Goal: Submit feedback/report problem: Submit feedback/report problem

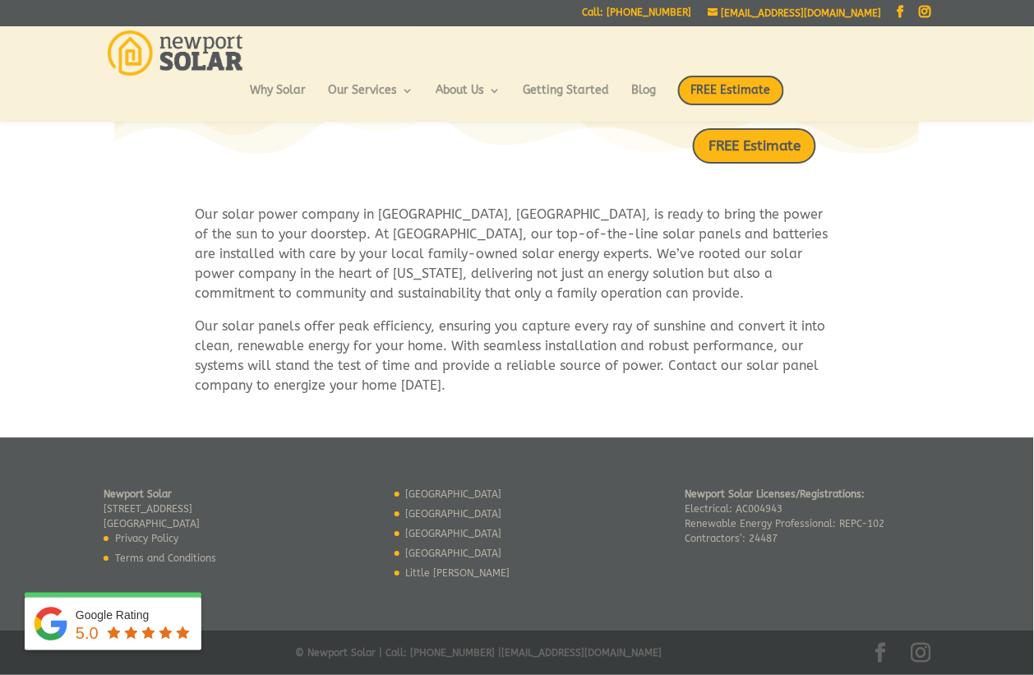
scroll to position [909, 0]
click at [684, 89] on span "FREE Estimate" at bounding box center [731, 91] width 106 height 30
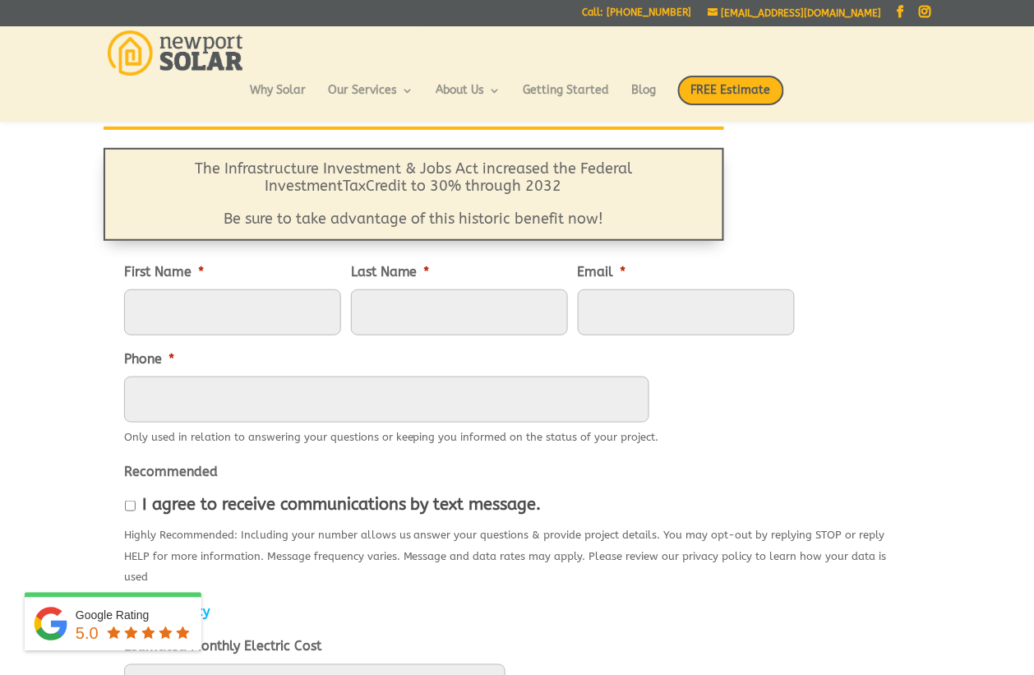
scroll to position [126, 0]
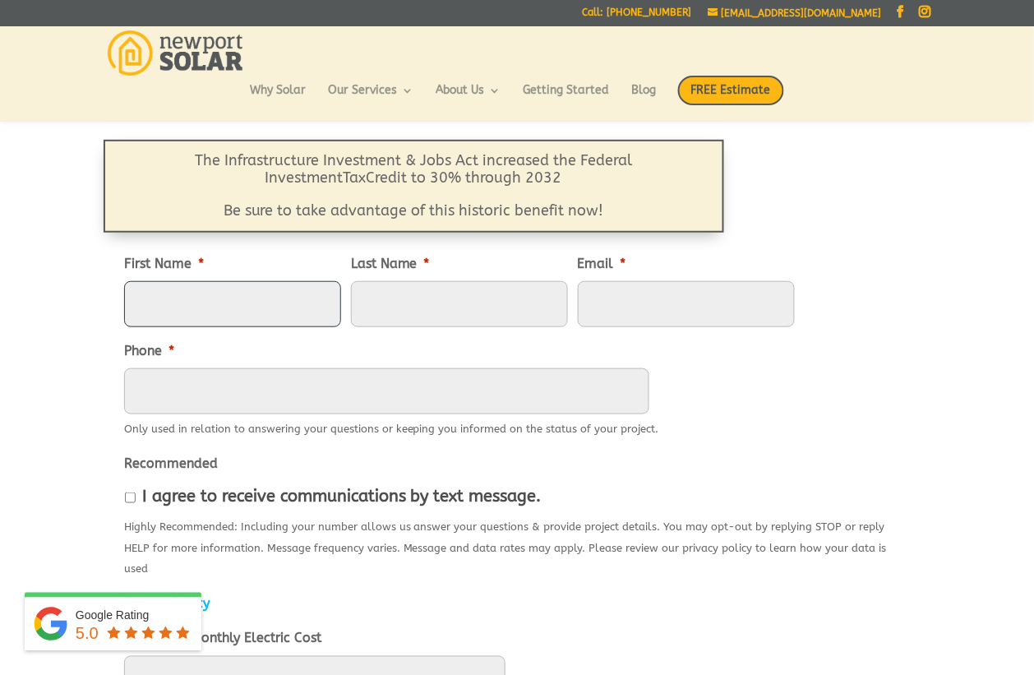
click at [276, 313] on input "First Name *" at bounding box center [232, 304] width 217 height 46
type input "Horwitz"
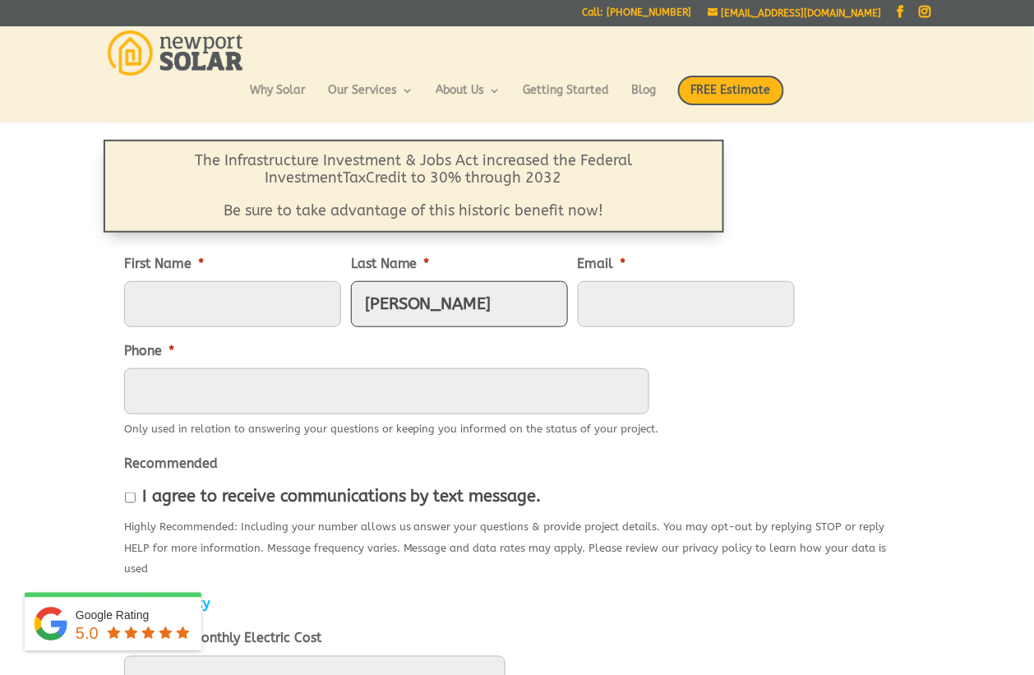
type input "Eleanor"
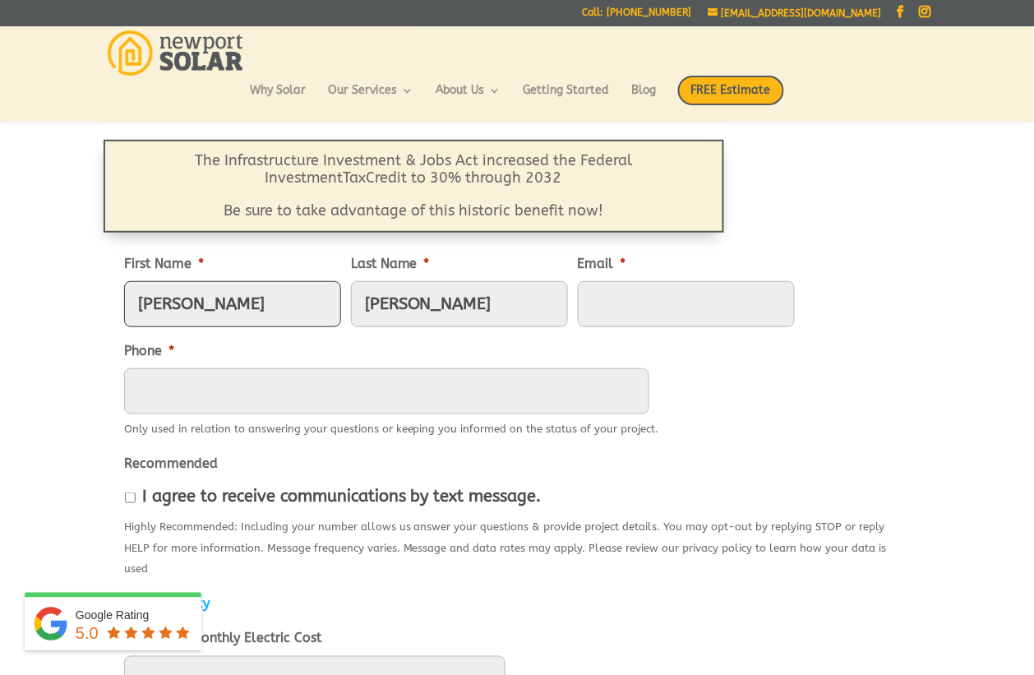
type input "eleanorhorwitzmkt@gmail.com"
type input "5035551245"
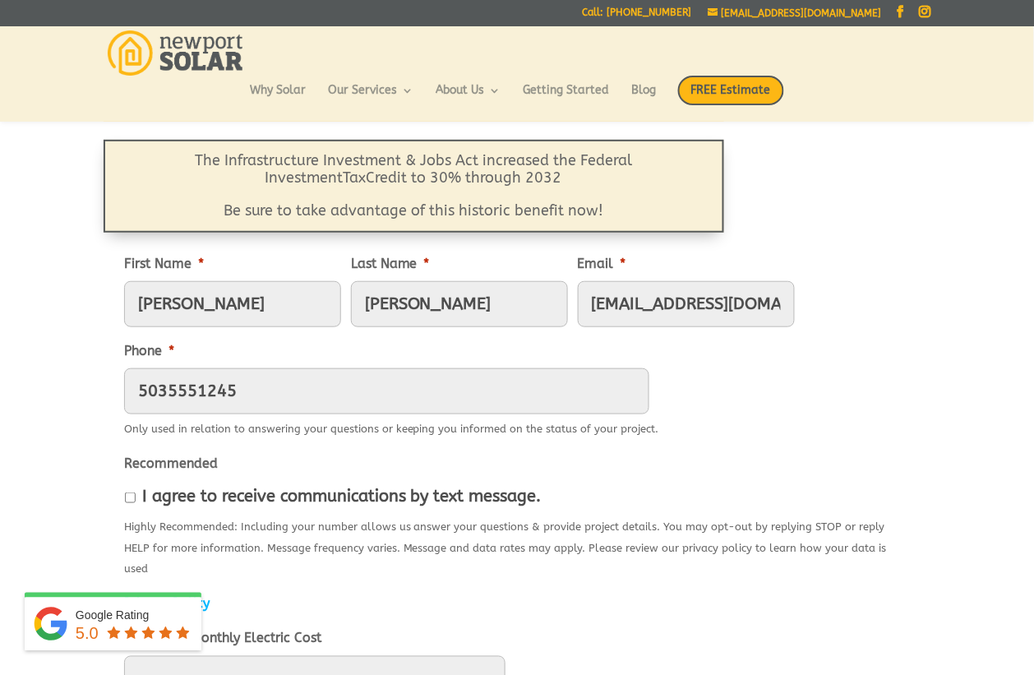
type input "-"
type input "(503) 555-1245"
click at [277, 313] on input "Eleanor" at bounding box center [232, 304] width 217 height 46
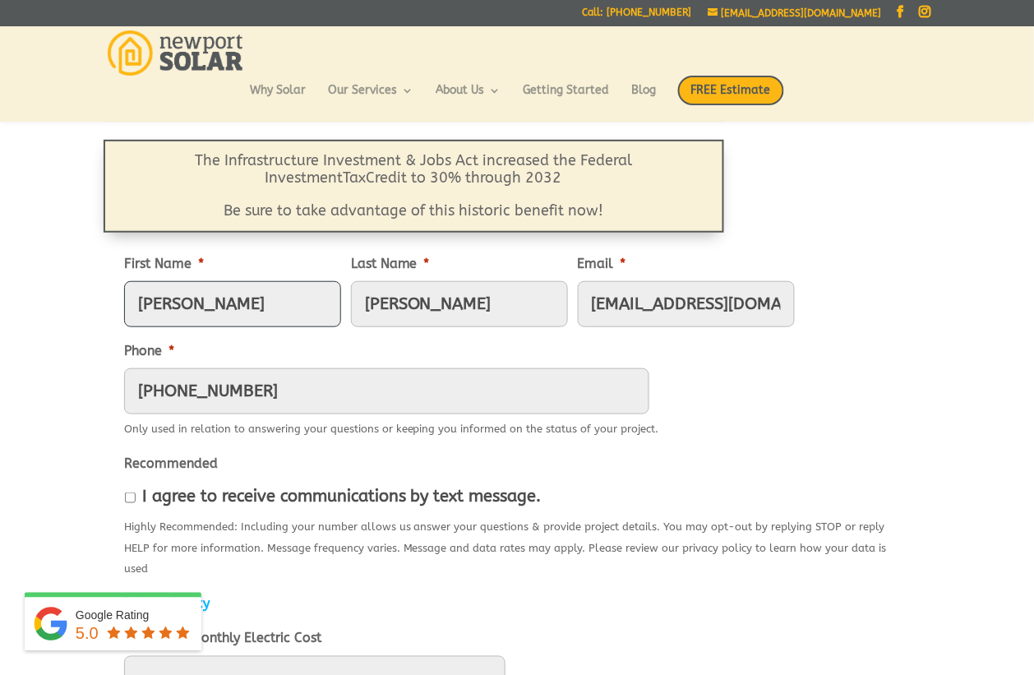
click at [277, 313] on input "Eleanor" at bounding box center [232, 304] width 217 height 46
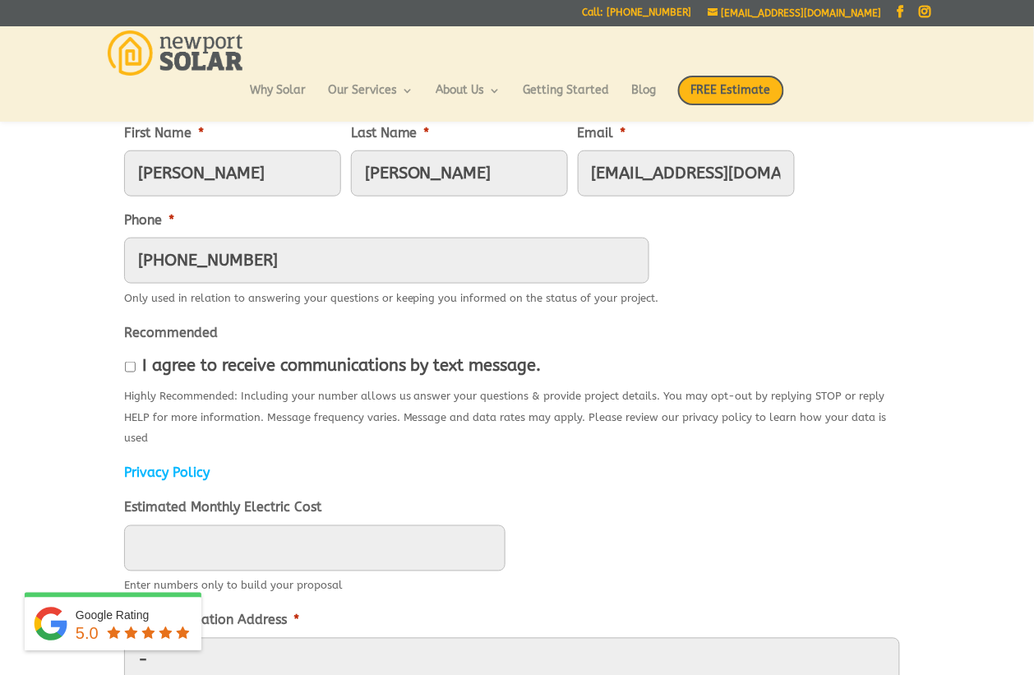
scroll to position [313, 0]
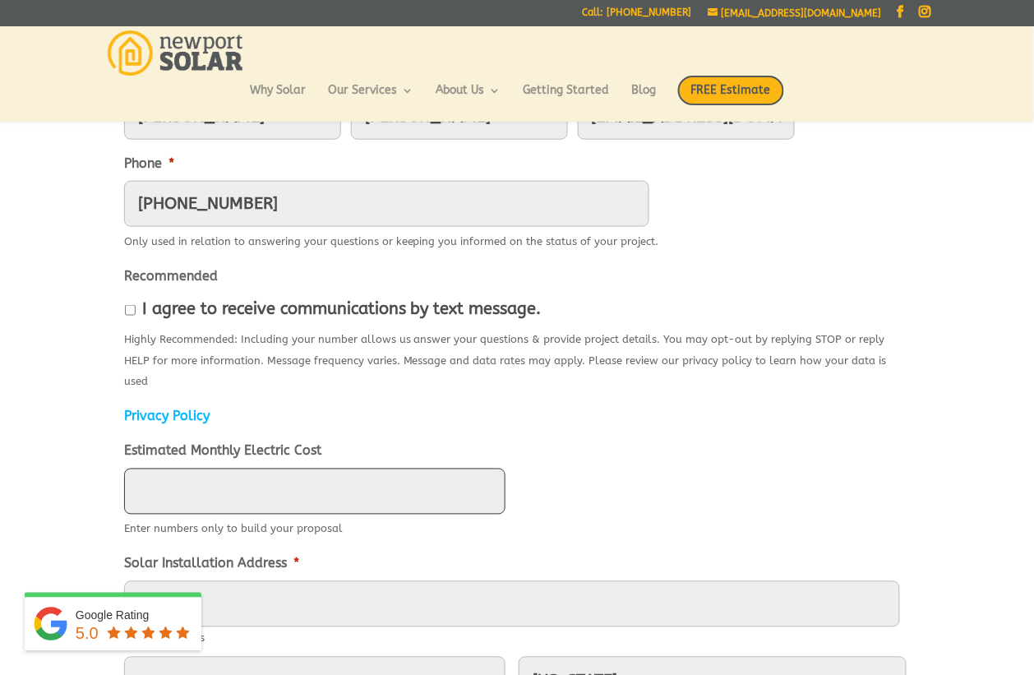
type input "____"
click at [277, 313] on label "I agree to receive communications by text message." at bounding box center [342, 309] width 400 height 18
click at [136, 313] on input "I agree to receive communications by text message." at bounding box center [130, 310] width 11 height 11
checkbox input "true"
click at [265, 443] on label "Estimated Monthly Electric Cost" at bounding box center [222, 451] width 197 height 17
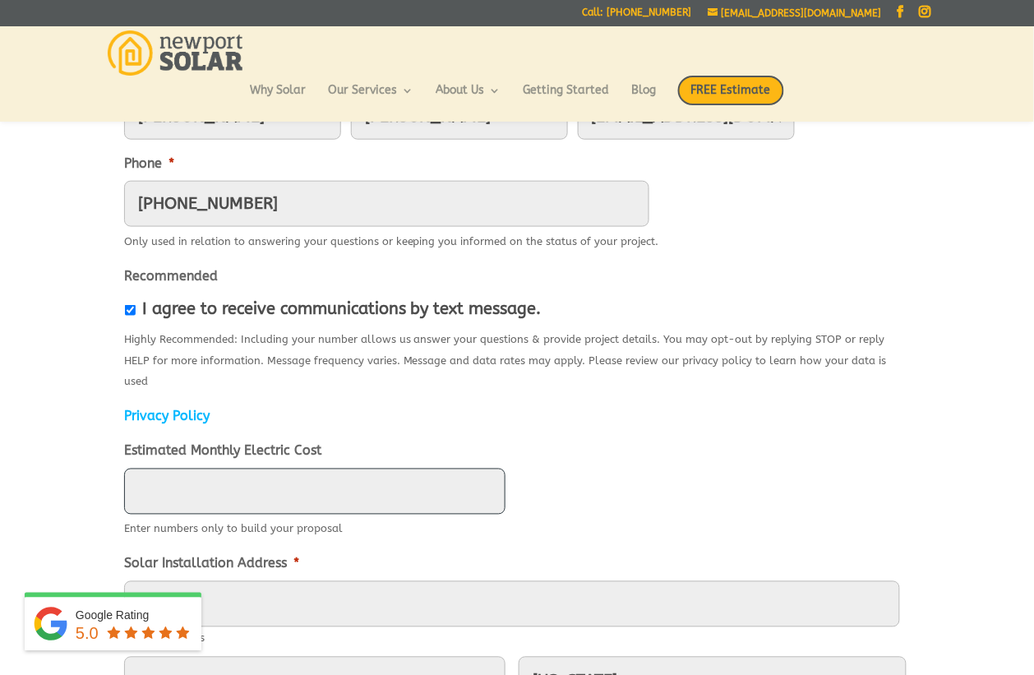
click at [265, 469] on input "Estimated Monthly Electric Cost" at bounding box center [315, 492] width 382 height 46
click at [271, 479] on input "____" at bounding box center [315, 492] width 382 height 46
type input "1563"
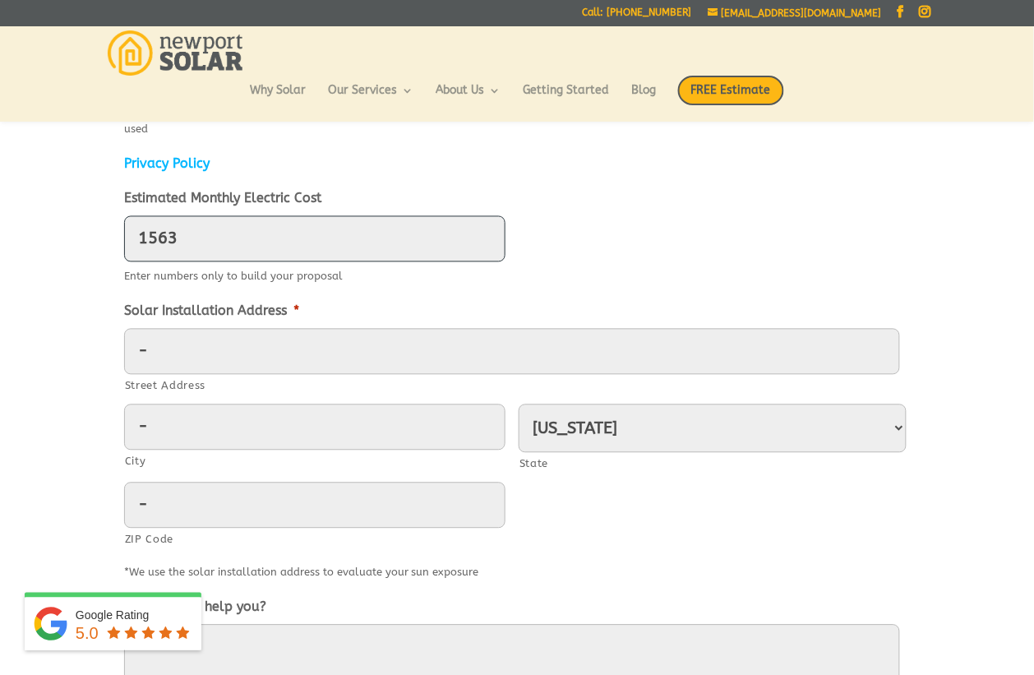
scroll to position [567, 0]
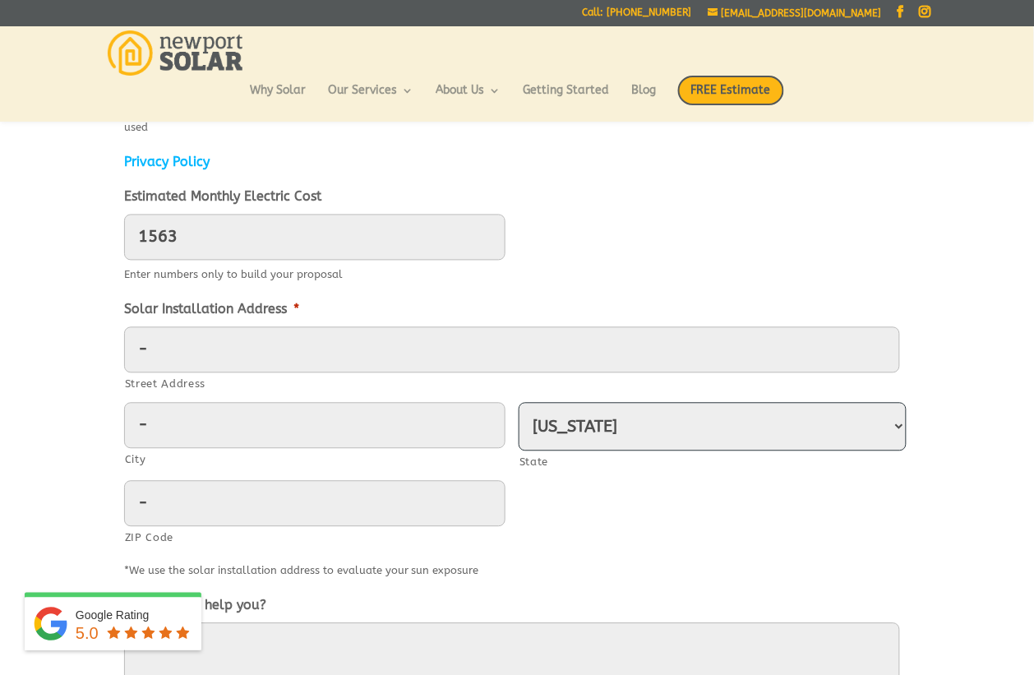
click at [672, 403] on select "Alabama Alaska American Samoa Arizona Arkansas California Colorado Connecticut …" at bounding box center [713, 427] width 388 height 49
select select "New York"
click at [519, 403] on select "Alabama Alaska American Samoa Arizona Arkansas California Colorado Connecticut …" at bounding box center [713, 427] width 388 height 49
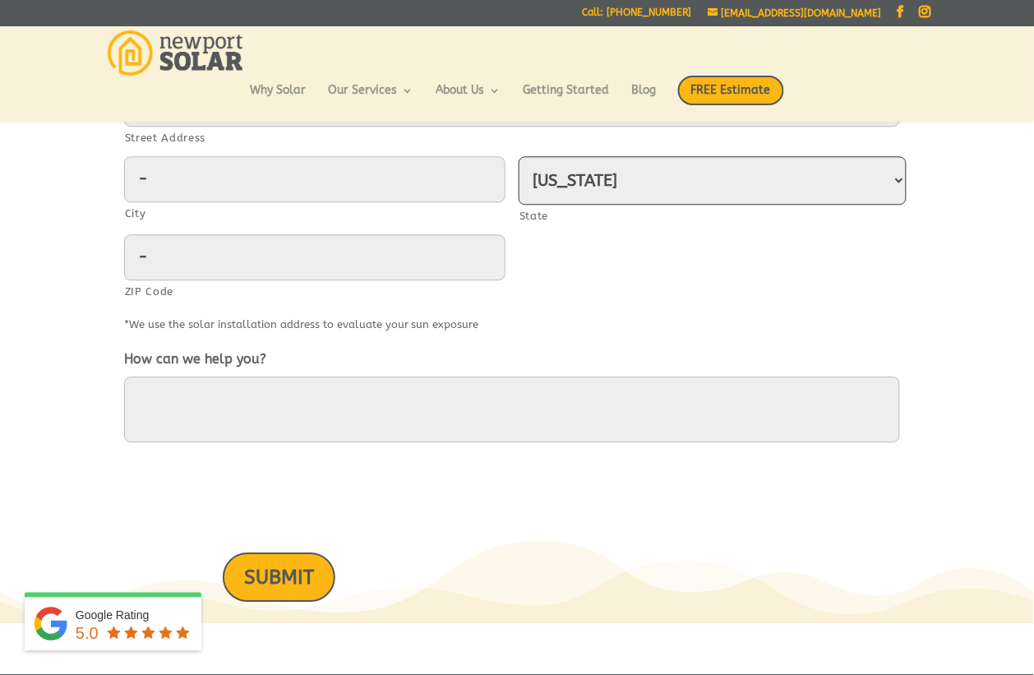
scroll to position [821, 0]
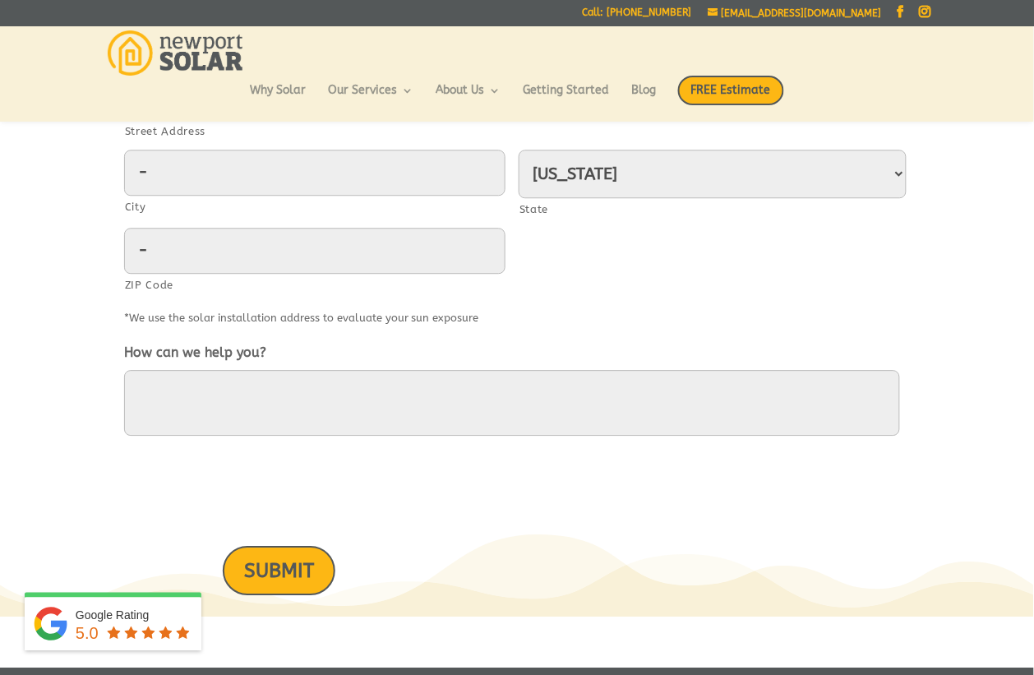
click at [396, 342] on li "How can we help you?" at bounding box center [517, 392] width 786 height 100
click at [442, 370] on textarea "How can we help you?" at bounding box center [512, 403] width 776 height 66
paste textarea "Hello, I would like to offer some suggestions for your website. No cost, no cat…"
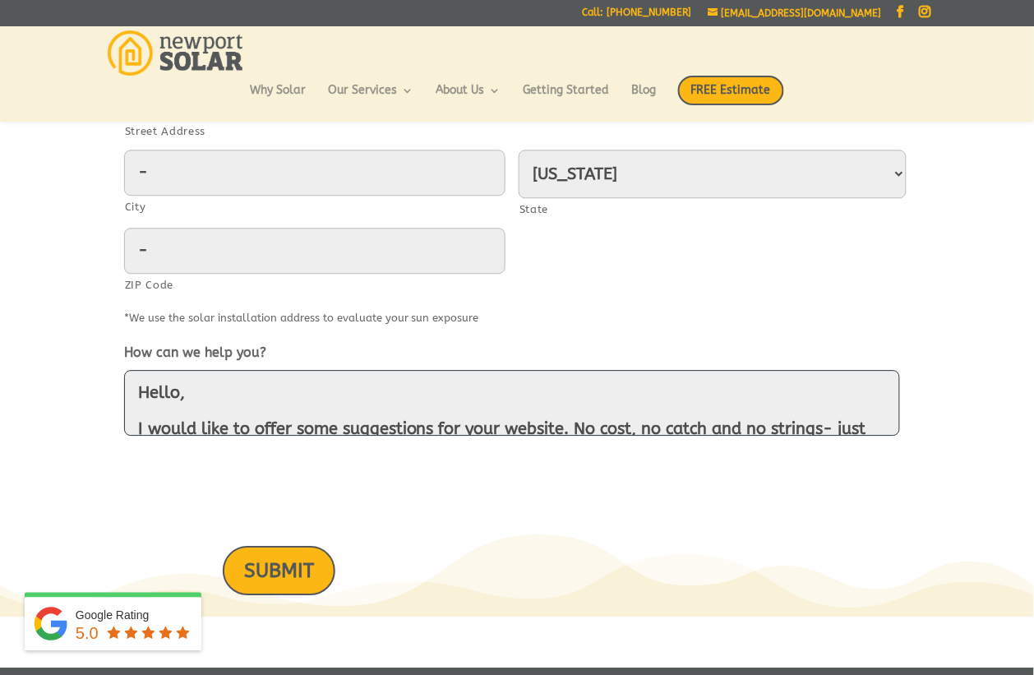
scroll to position [167, 0]
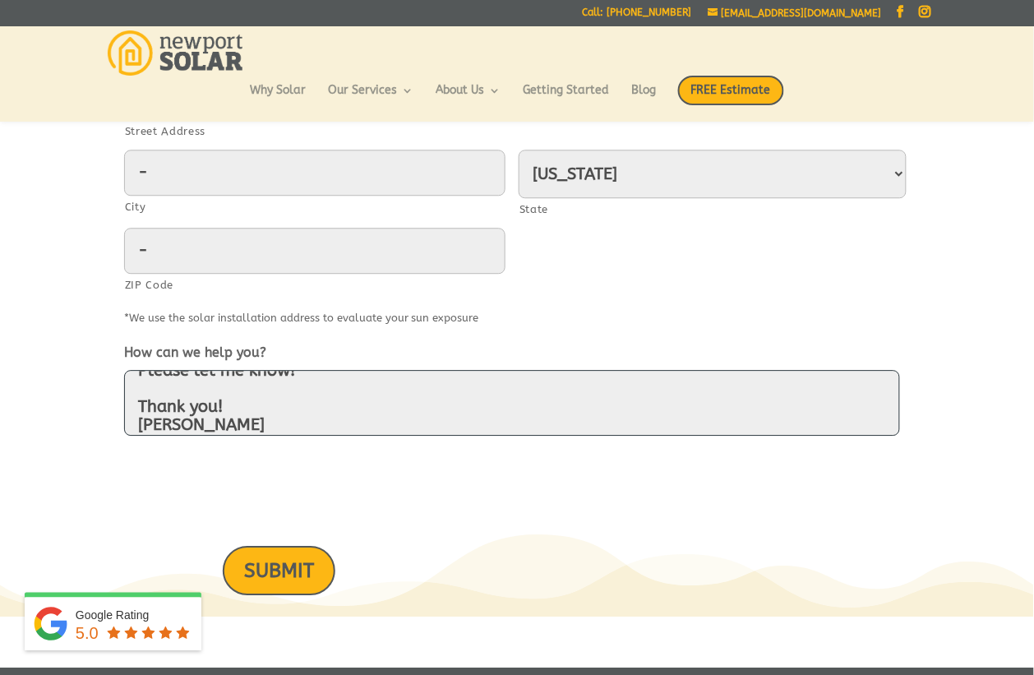
type textarea "Hello, I would like to offer some suggestions for your website. No cost, no cat…"
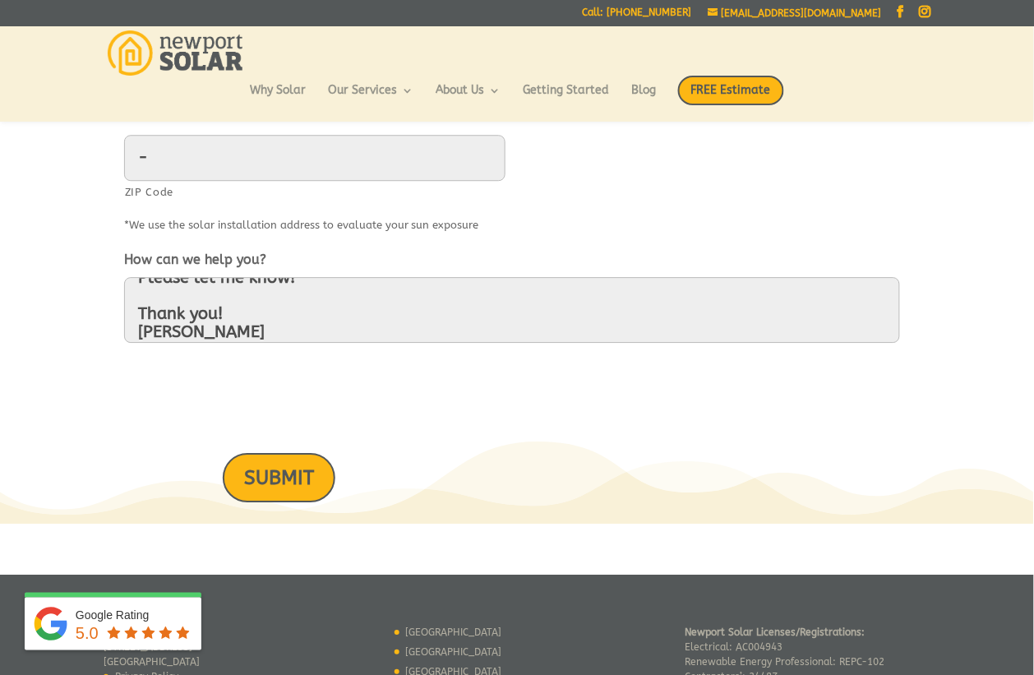
scroll to position [915, 0]
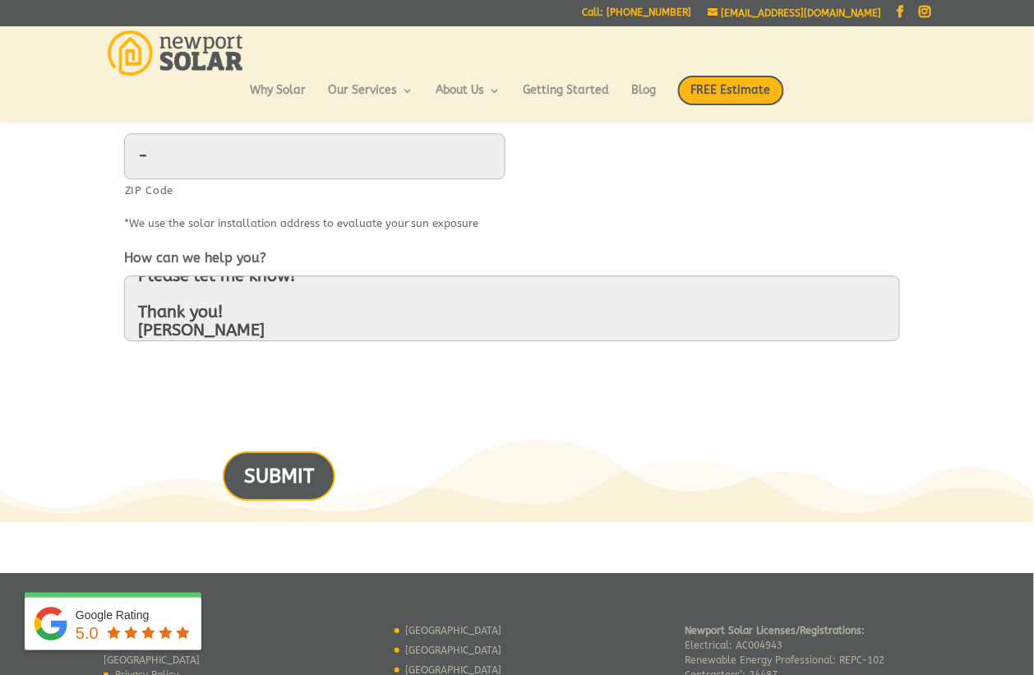
click at [273, 467] on input "SUBMIT" at bounding box center [279, 475] width 113 height 49
